Goal: Task Accomplishment & Management: Use online tool/utility

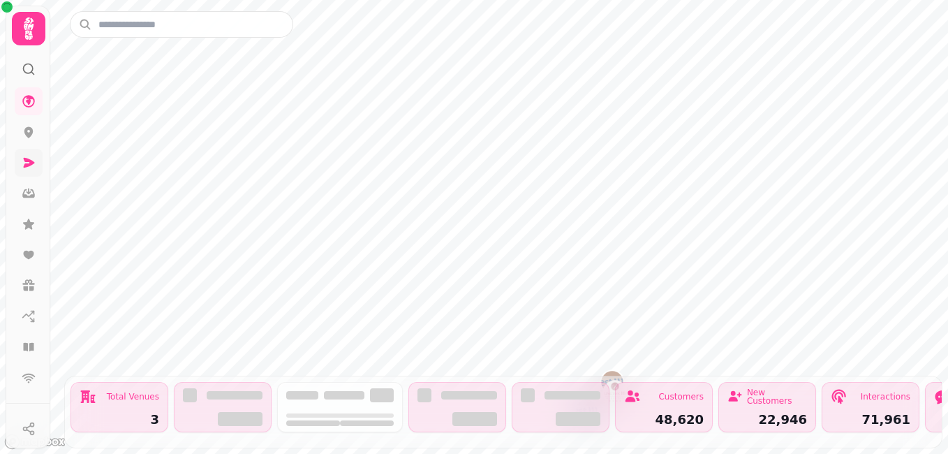
click at [35, 165] on icon at bounding box center [29, 163] width 14 height 14
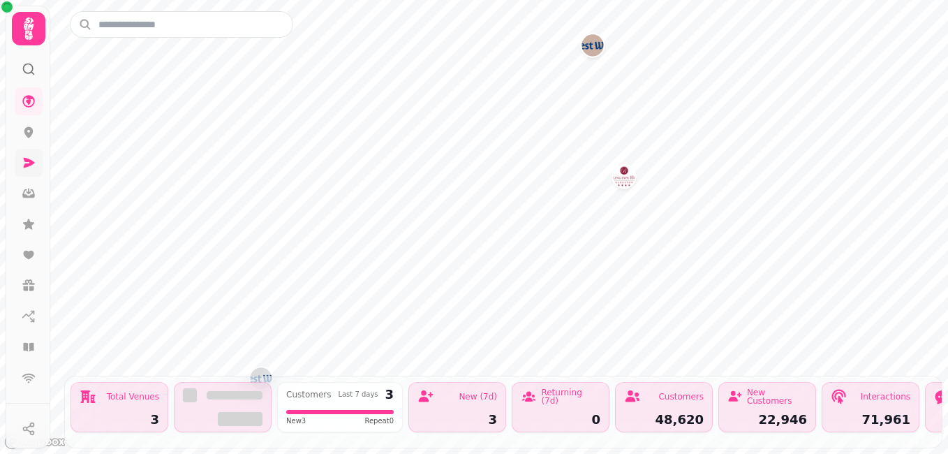
click at [30, 161] on icon at bounding box center [29, 163] width 11 height 10
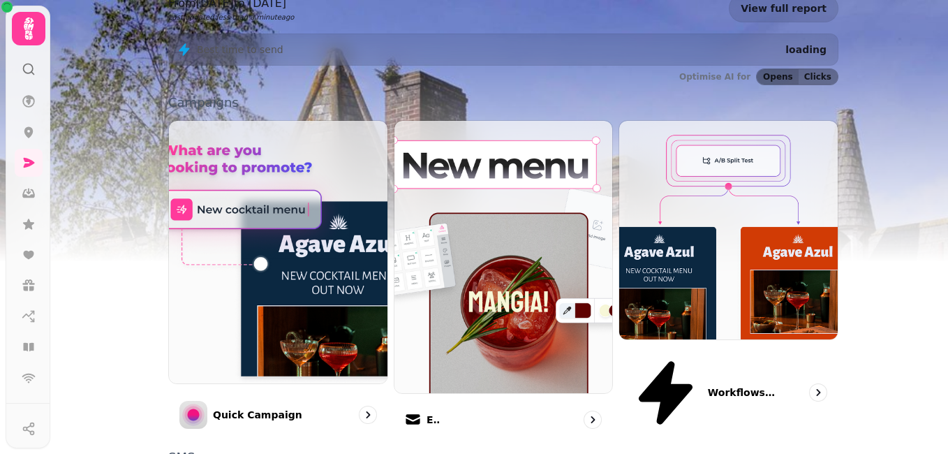
scroll to position [418, 0]
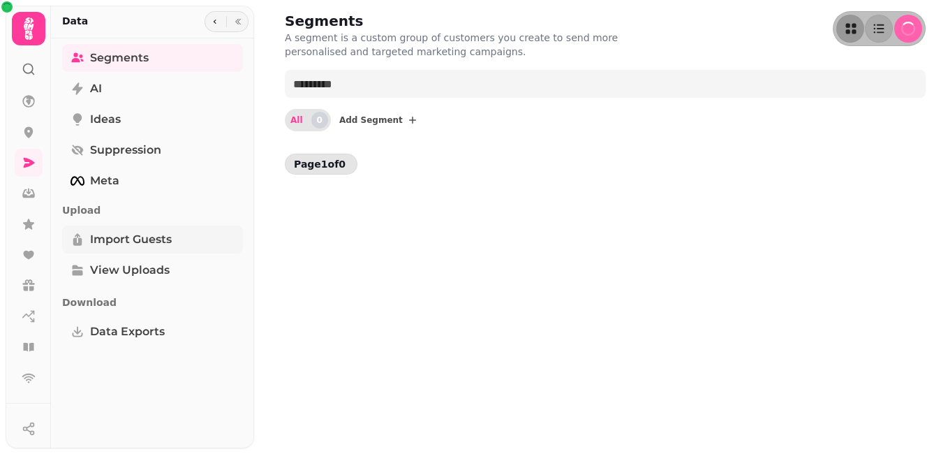
click at [116, 243] on span "Import Guests" at bounding box center [131, 239] width 82 height 17
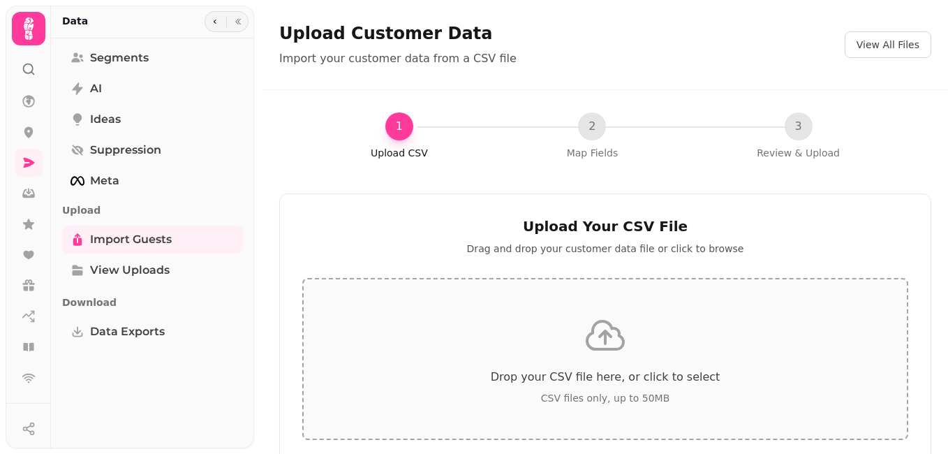
click at [607, 362] on div "Drop your CSV file here, or click to select CSV files only, up to 50MB" at bounding box center [605, 359] width 606 height 162
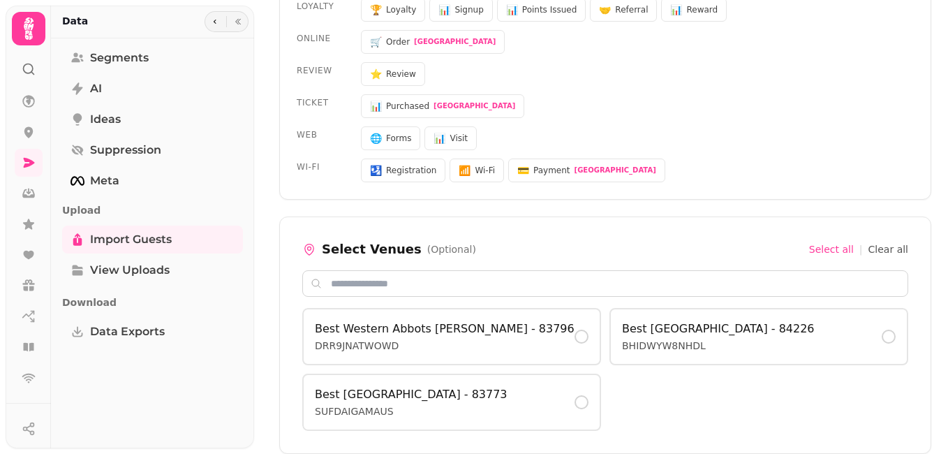
scroll to position [768, 0]
